Goal: Download file/media

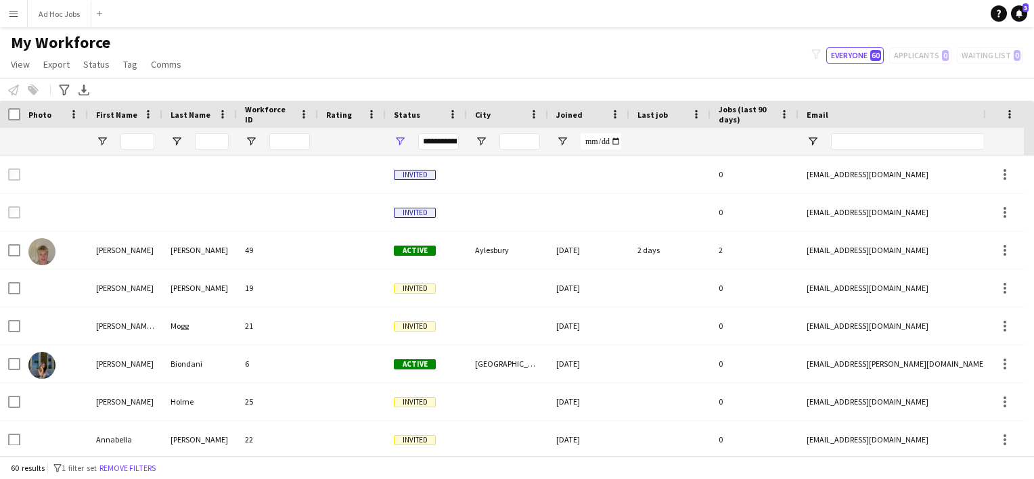
click at [213, 43] on div "My Workforce View Views Default view New view Update view Delete view Edit name…" at bounding box center [517, 55] width 1034 height 46
click at [56, 65] on span "Export" at bounding box center [56, 64] width 26 height 12
click at [72, 135] on span "Export as XLSX" at bounding box center [78, 133] width 59 height 12
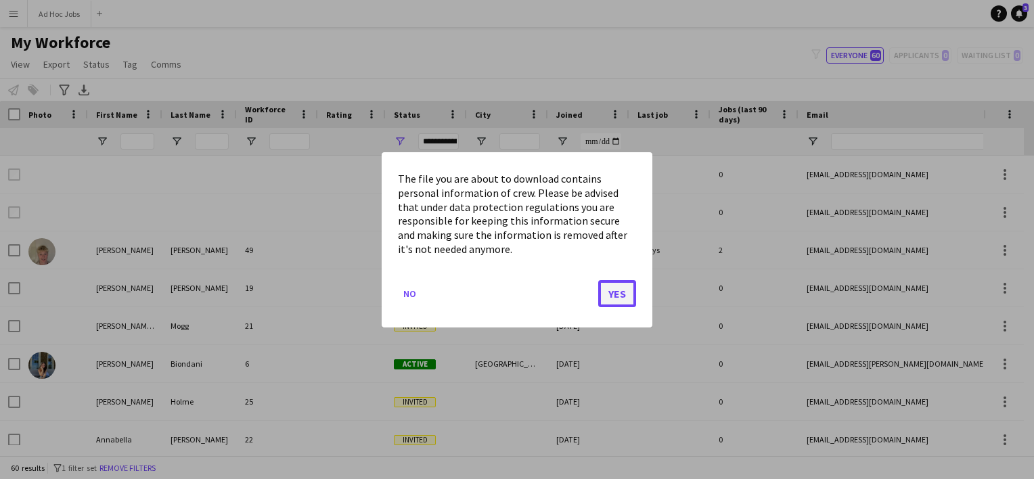
click at [616, 293] on button "Yes" at bounding box center [617, 292] width 38 height 27
